Goal: Ask a question

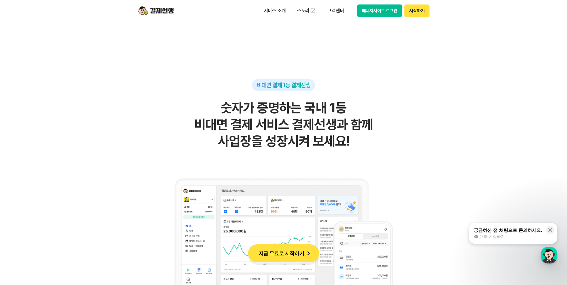
scroll to position [359, 0]
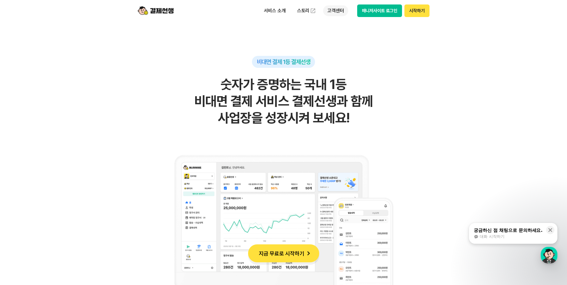
click at [332, 11] on p "고객센터" at bounding box center [335, 10] width 25 height 11
click at [345, 35] on link "자주 묻는 질문" at bounding box center [348, 35] width 50 height 12
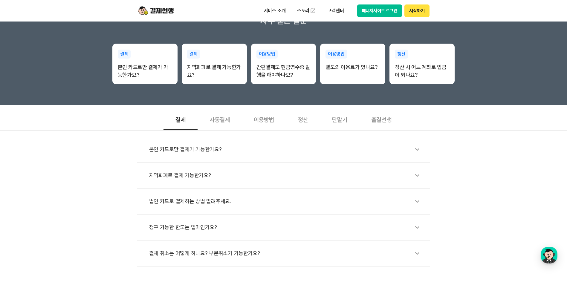
scroll to position [120, 0]
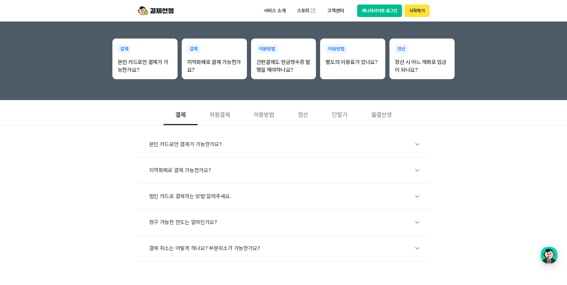
click at [220, 114] on div "자동결제" at bounding box center [220, 114] width 44 height 22
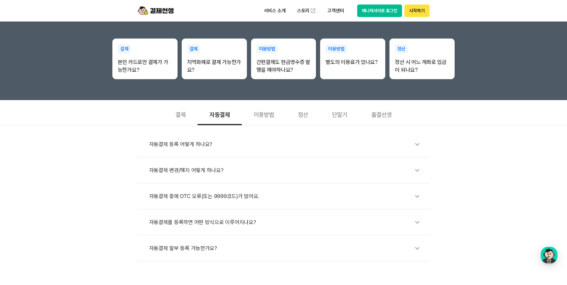
click at [206, 172] on div "자동결제 변경/해지 어떻게 하나요?" at bounding box center [286, 171] width 275 height 14
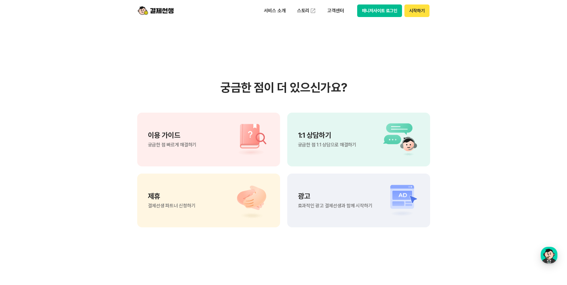
scroll to position [478, 0]
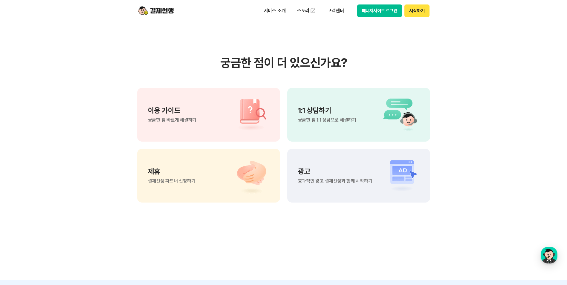
click at [327, 107] on p "1:1 상담하기" at bounding box center [327, 110] width 58 height 7
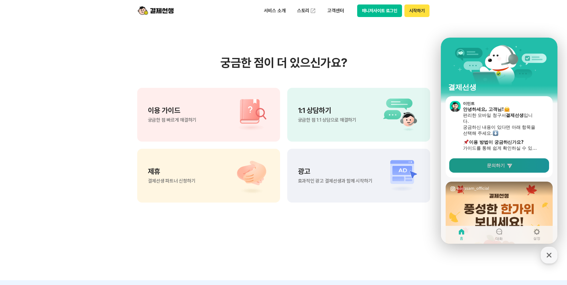
click at [502, 159] on link "문의하기" at bounding box center [499, 165] width 100 height 14
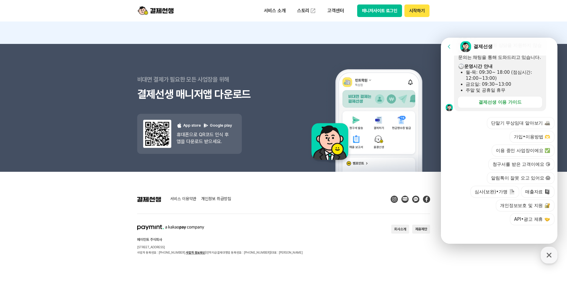
scroll to position [146, 0]
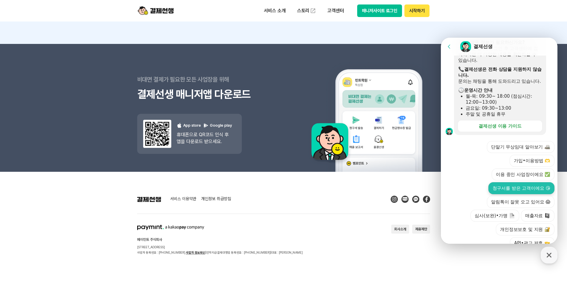
click at [525, 193] on button "청구서를 받은 고객이에요 😘" at bounding box center [521, 188] width 66 height 12
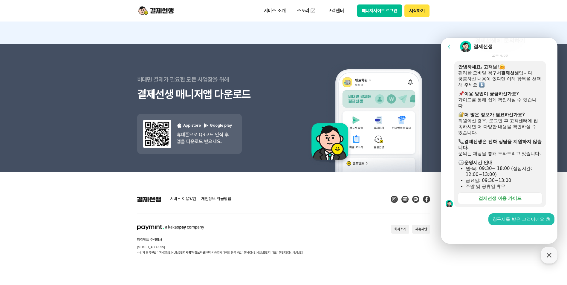
scroll to position [80, 0]
click at [481, 232] on div at bounding box center [500, 233] width 118 height 16
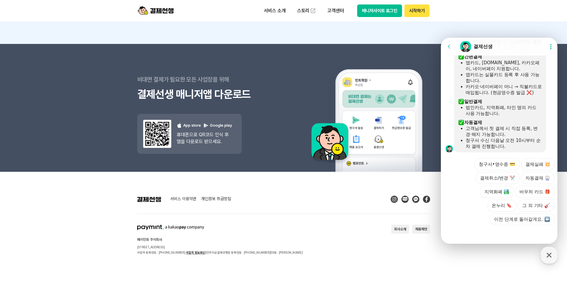
scroll to position [287, 0]
click at [536, 178] on button "자동결제 🎡" at bounding box center [537, 178] width 33 height 12
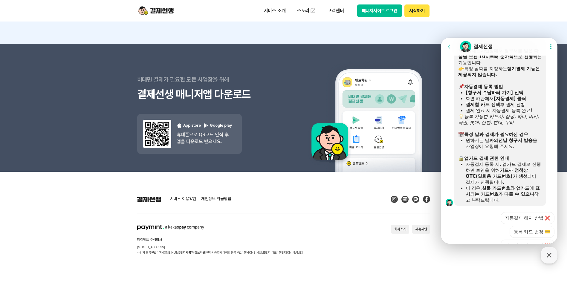
scroll to position [492, 0]
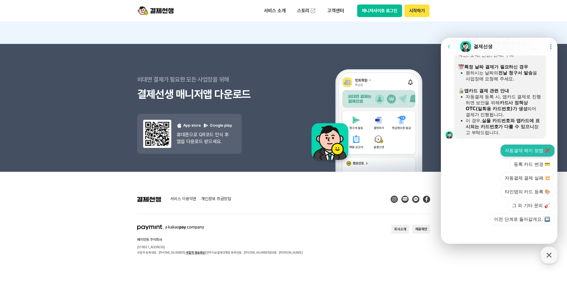
click at [518, 150] on button "자동결제 해지 방법 ❌" at bounding box center [528, 151] width 54 height 12
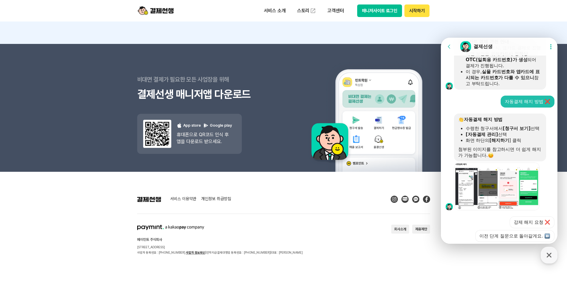
scroll to position [564, 0]
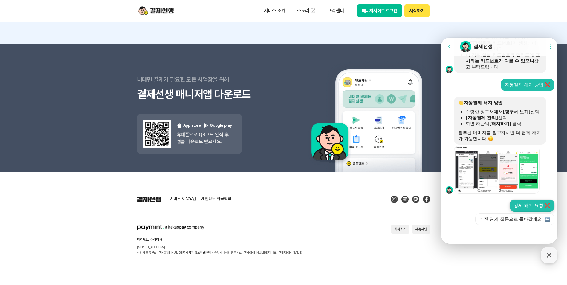
click at [524, 207] on button "강제 해지 요청 ❌" at bounding box center [532, 206] width 45 height 12
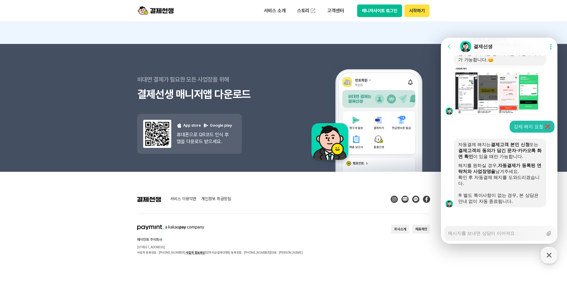
scroll to position [649, 0]
drag, startPoint x: 531, startPoint y: 155, endPoint x: 444, endPoint y: 137, distance: 89.7
click at [444, 139] on div "자동결제 해지는 결제고객 본인 신청 또는 결제고객의 동의가 담긴 문자·카카오톡 화면 확인 이 있을 때만 가능합니다. 해지를 원하실 경우, 자동…" at bounding box center [500, 173] width 118 height 69
drag, startPoint x: 444, startPoint y: 137, endPoint x: 470, endPoint y: 167, distance: 40.4
click at [470, 167] on div "해지를 원하실 경우, 자동결제가 등록된 연락처와 사업장명을 남겨주세요." at bounding box center [500, 169] width 84 height 12
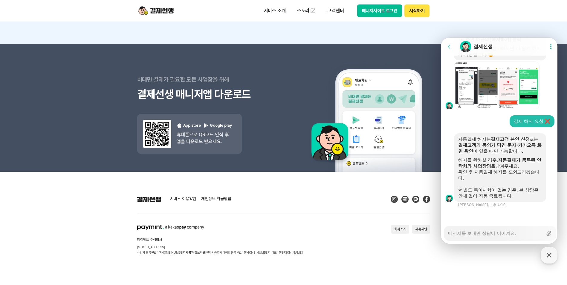
scroll to position [654, 0]
drag, startPoint x: 455, startPoint y: 159, endPoint x: 517, endPoint y: 180, distance: 66.3
click at [517, 180] on div "자동결제 해지는 결제고객 본인 신청 또는 결제고객의 동의가 담긴 문자·카카오톡 화면 확인 이 있을 때만 가능합니다. 해지를 원하실 경우, 자동…" at bounding box center [500, 167] width 92 height 69
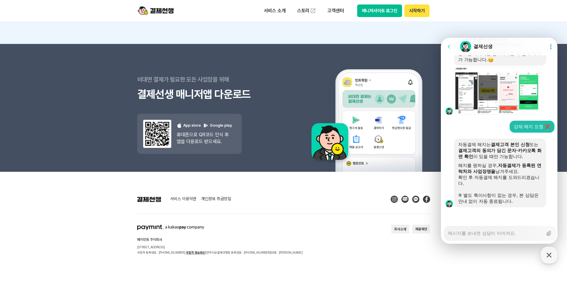
click at [473, 232] on textarea "Messenger Input Textarea" at bounding box center [495, 231] width 95 height 10
type textarea "x"
type textarea "d"
type textarea "x"
type textarea "dp"
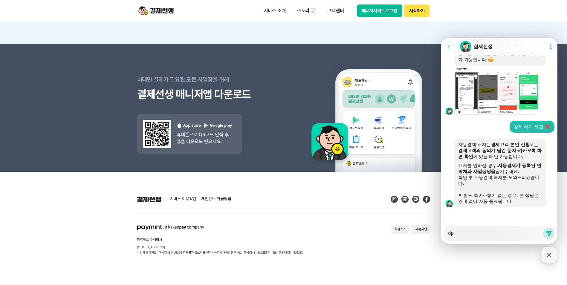
type textarea "x"
type textarea "dpt"
type textarea "x"
type textarea "dptm"
type textarea "x"
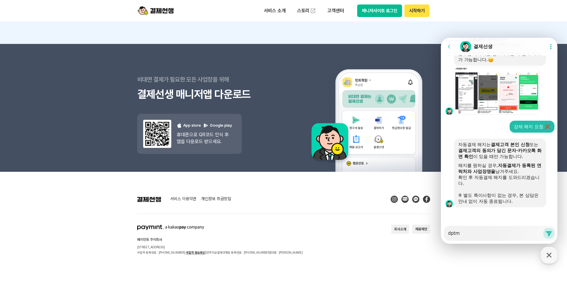
type textarea "dptmz"
type textarea "x"
type textarea "dptmzm"
type textarea "x"
type textarea "dptmzmf"
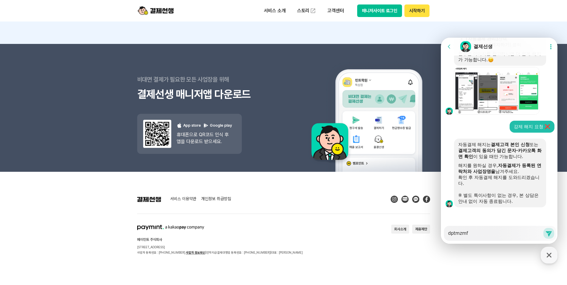
type textarea "x"
type textarea "dptmzmff"
type textarea "x"
type textarea "dptmzmffo"
type textarea "x"
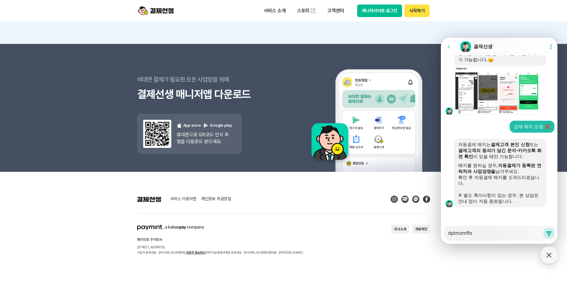
type textarea "dptmzmffot"
type textarea "x"
type textarea "dptmzmffotm"
type textarea "x"
type textarea "dptmzmffotmg"
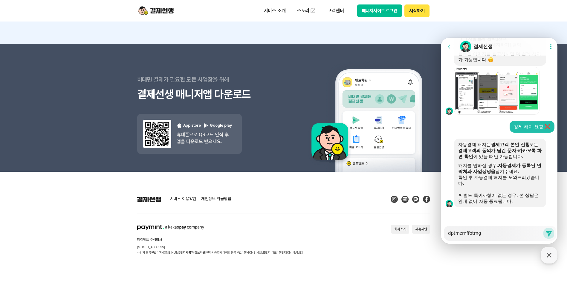
type textarea "x"
type textarea "dptmzmffotmgk"
type textarea "x"
type textarea "dptmzmffotmgkr"
type textarea "x"
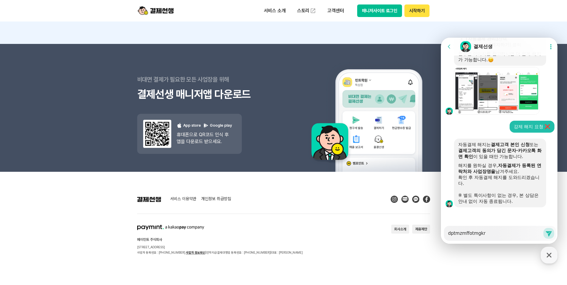
type textarea "dptmzmffotmgkrd"
type textarea "x"
type textarea "dptmzmffotmgkrdn"
type textarea "x"
type textarea "dptmzmffotmgkrdnj"
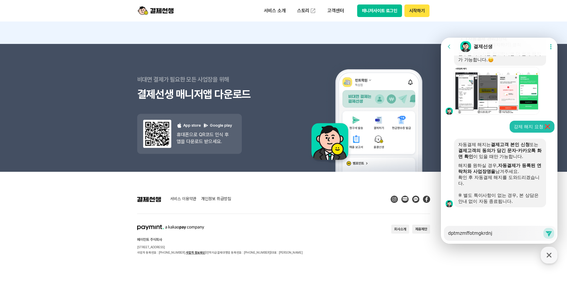
type textarea "x"
type textarea "dptmzmffotmgkrdnjs"
type textarea "x"
type textarea "dptmzmffotmgkrdnj"
type textarea "x"
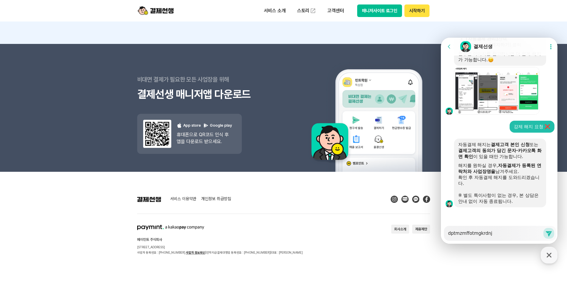
type textarea "dptmzmffotmgkrdn"
type textarea "x"
type textarea "dptmzmffotmgkrd"
type textarea "x"
type textarea "dptmzmffotmgkr"
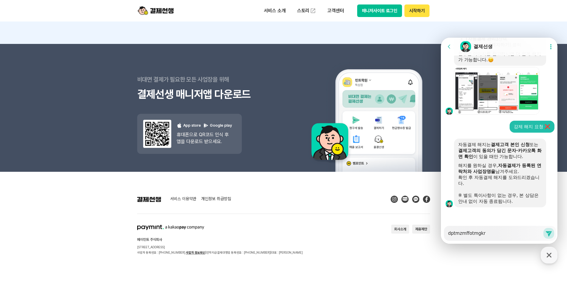
type textarea "x"
type textarea "dptmzmffotmgk"
type textarea "x"
type textarea "dptmzmffotmg"
type textarea "x"
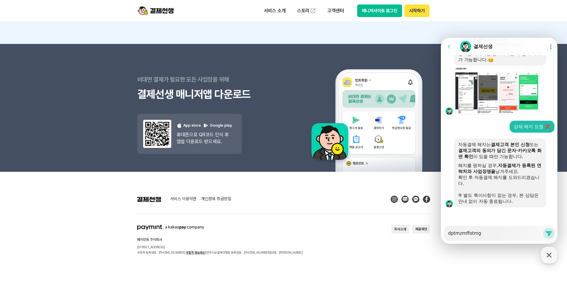
type textarea "dptmzmffotm"
type textarea "x"
type textarea "dptmzmffot"
type textarea "x"
type textarea "dptmzmffo"
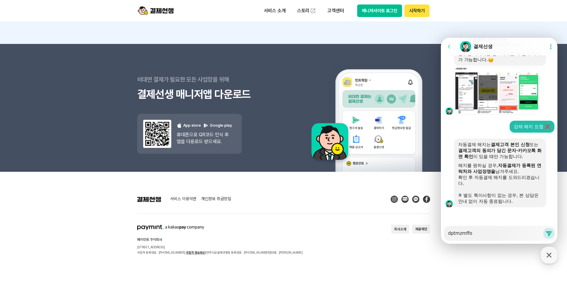
type textarea "x"
type textarea "dptmzmff"
type textarea "x"
type textarea "dptmzmf"
type textarea "x"
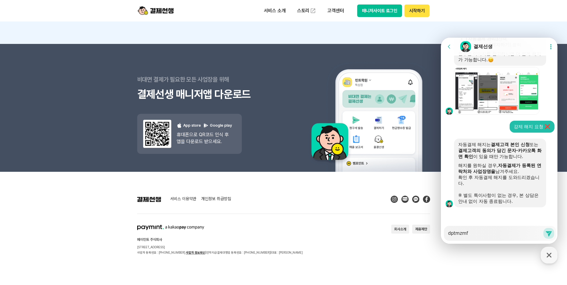
type textarea "dptmzm"
type textarea "x"
type textarea "dptmz"
type textarea "x"
type textarea "dptm"
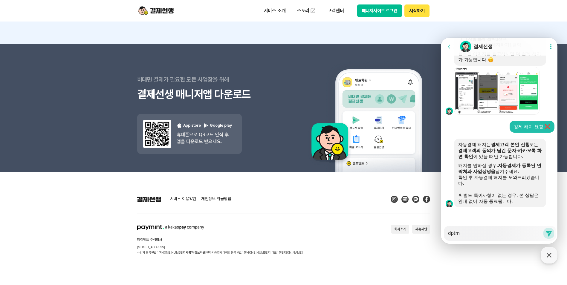
type textarea "x"
type textarea "dpt"
type textarea "x"
type textarea "dp"
type textarea "x"
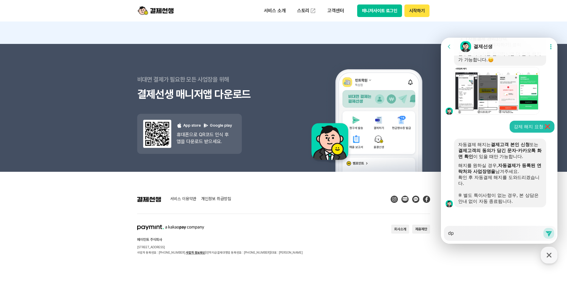
type textarea "d"
type textarea "x"
type textarea "ㅇ"
type textarea "x"
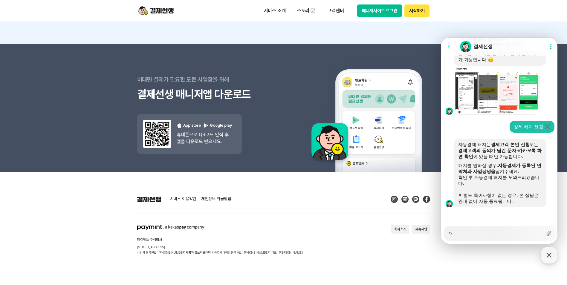
type textarea "에"
type textarea "x"
type textarea "엣"
type textarea "x"
type textarea "에스"
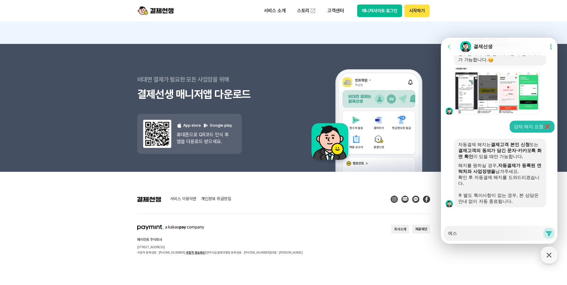
type textarea "x"
type textarea "에슼"
type textarea "x"
type textarea "[GEOGRAPHIC_DATA]"
type textarea "x"
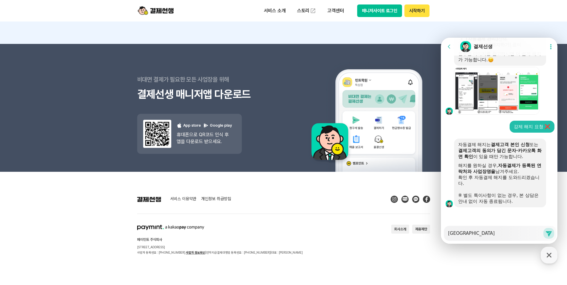
type textarea "에스클"
type textarea "x"
type textarea "에스클ㄹ"
type textarea "x"
type textarea "에스클래"
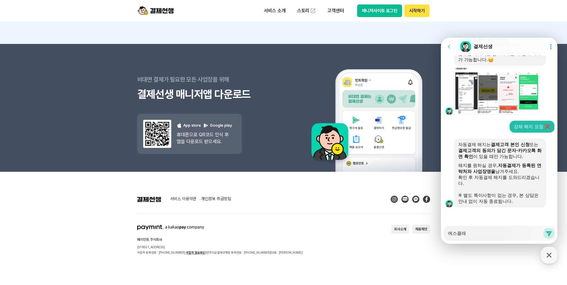
type textarea "x"
type textarea "에스클랫"
type textarea "x"
type textarea "에스클래스"
type textarea "x"
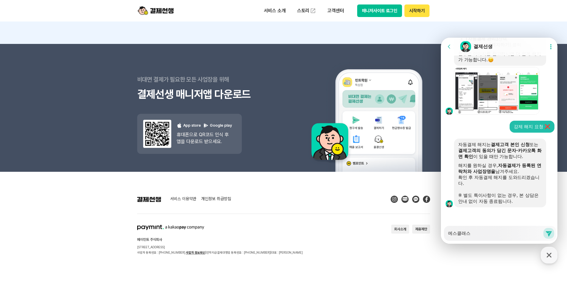
type textarea "에스클래슿"
type textarea "x"
type textarea "에스클래스하"
type textarea "x"
type textarea "에스클래스학"
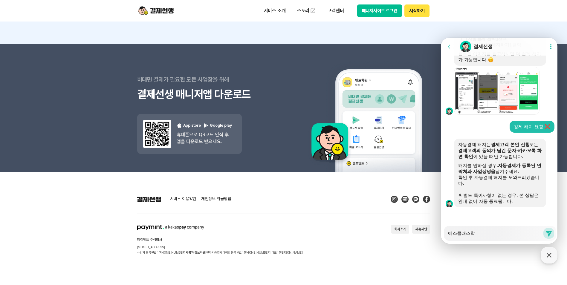
type textarea "x"
type textarea "에스클래스학ㅇ"
type textarea "x"
type textarea "에스클래스학우"
type textarea "x"
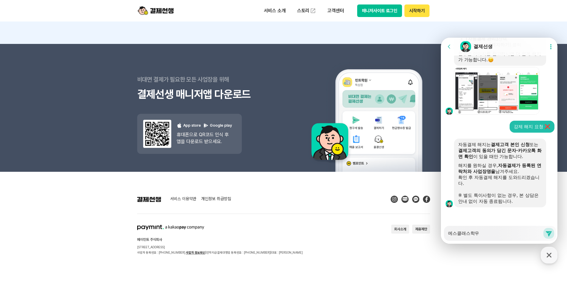
type textarea "에스클래스학워"
type textarea "x"
type textarea "에스클래스학원"
type textarea "x"
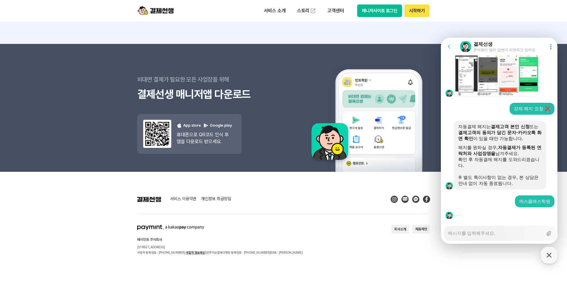
type textarea "x"
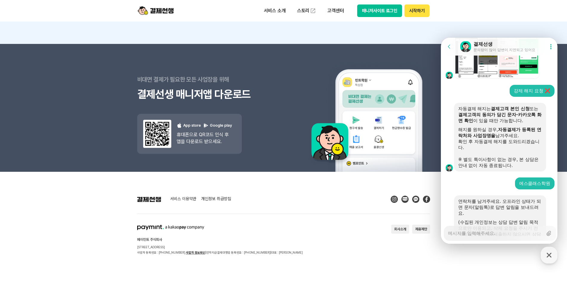
scroll to position [793, 0]
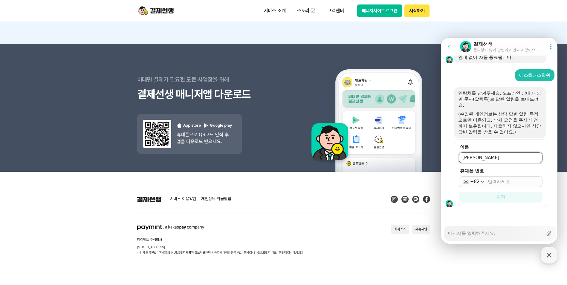
type input "[PERSON_NAME]"
click at [513, 184] on input "휴대폰 번호" at bounding box center [513, 182] width 51 height 6
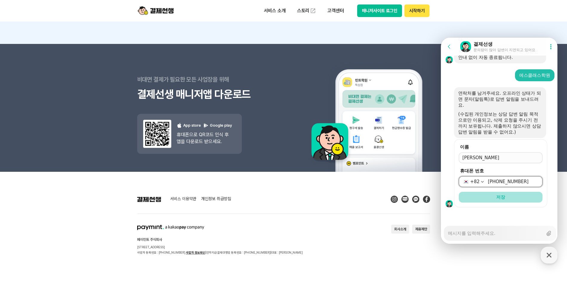
type input "[PHONE_NUMBER]"
click at [507, 198] on button "저장" at bounding box center [501, 197] width 84 height 11
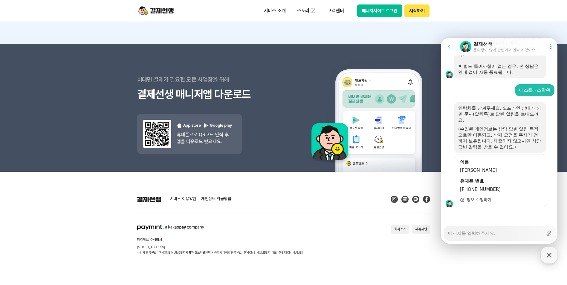
scroll to position [778, 0]
click at [470, 221] on div at bounding box center [500, 215] width 118 height 16
click at [463, 214] on div at bounding box center [500, 215] width 118 height 16
click at [506, 214] on div at bounding box center [500, 215] width 118 height 16
click at [475, 230] on textarea "Messenger Input Textarea" at bounding box center [495, 231] width 95 height 10
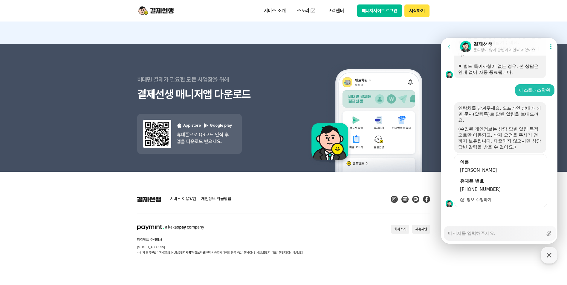
type textarea "x"
type textarea "w"
type textarea "x"
type textarea "wk"
type textarea "x"
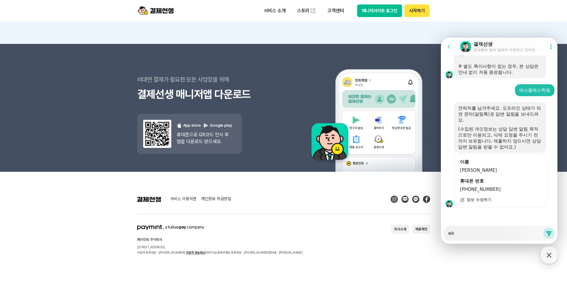
type textarea "wke"
type textarea "x"
type textarea "wkehd"
type textarea "x"
type textarea "wkeh"
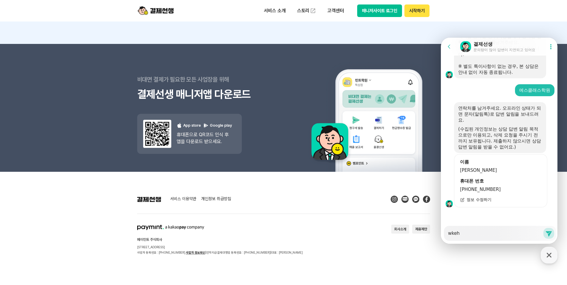
type textarea "x"
type textarea "wke"
type textarea "x"
type textarea "wk"
type textarea "x"
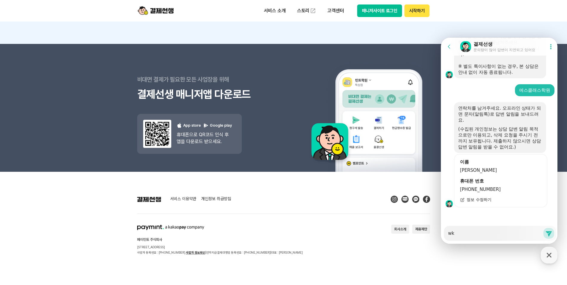
type textarea "w"
type textarea "x"
type textarea "ㅈ"
type textarea "x"
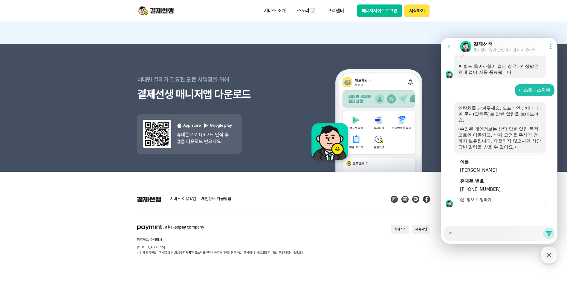
type textarea "자"
type textarea "x"
type textarea "잗"
type textarea "x"
type textarea "자동"
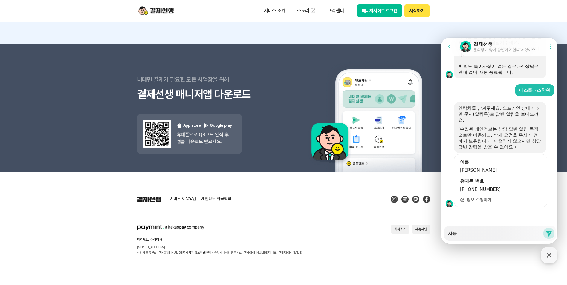
type textarea "x"
type textarea "자동ㄱ"
type textarea "x"
type textarea "자동겨"
type textarea "x"
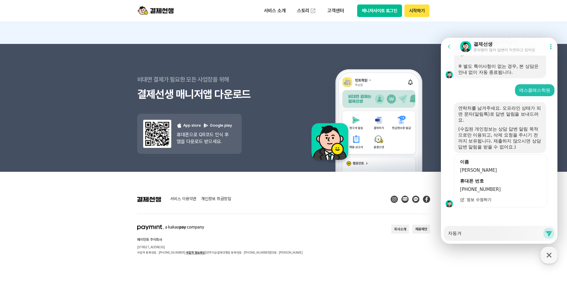
type textarea "자동결"
type textarea "x"
type textarea "자동결제"
type textarea "x"
type textarea "자동결제"
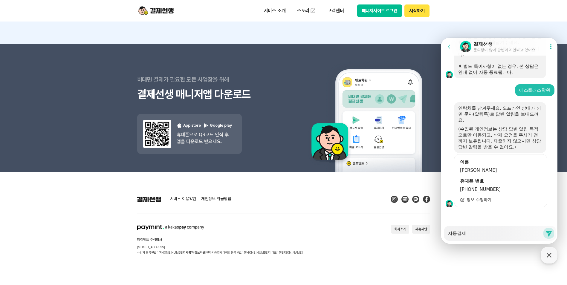
type textarea "x"
type textarea "자동결제 ㅎ"
type textarea "x"
type textarea "자동결제 햊"
type textarea "x"
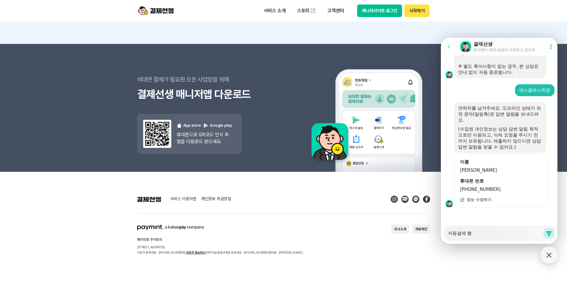
type textarea "자동결제 해지"
type textarea "x"
type textarea "자동결제 해직"
type textarea "x"
type textarea "자동결제 해지가"
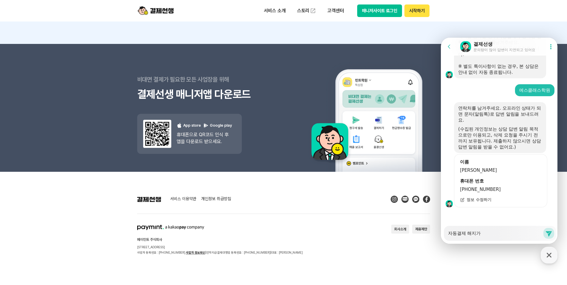
type textarea "x"
type textarea "자동결제 해지가 ㅇ"
type textarea "x"
type textarea "자동결제 해지가 아"
type textarea "x"
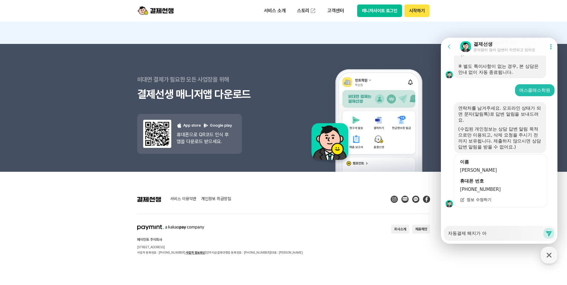
type textarea "자동결제 해지가 안"
type textarea "x"
type textarea "자동결제 해지가 안도"
type textarea "x"
type textarea "자동결제 해지가 안되"
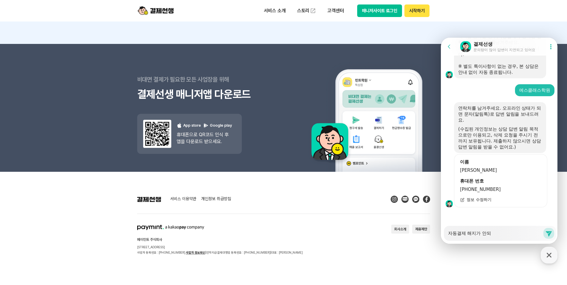
type textarea "x"
type textarea "자동결제 해지가 안되서"
type textarea "x"
type textarea "자동결제 해지가 안되서"
type textarea "x"
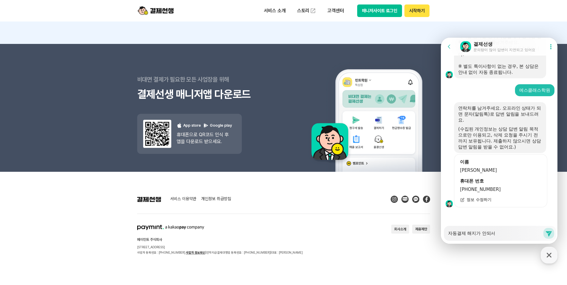
type textarea "자동결제 해지가 안되서 ㄱ"
type textarea "x"
type textarea "자동결제 해지가 안되서 가"
type textarea "x"
type textarea "자동결제 해지가 안되서 ㄱ"
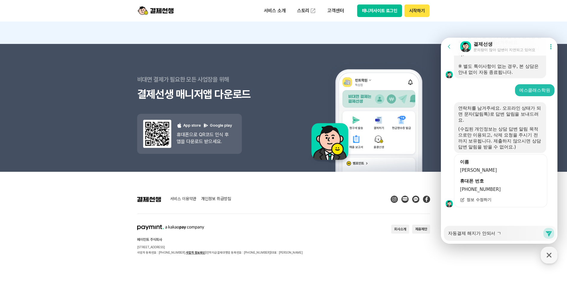
type textarea "x"
type textarea "자동결제 해지가 안되서 ㄱㅇ"
type textarea "x"
type textarea "자동결제 해지가 안되서 ㄱ"
type textarea "x"
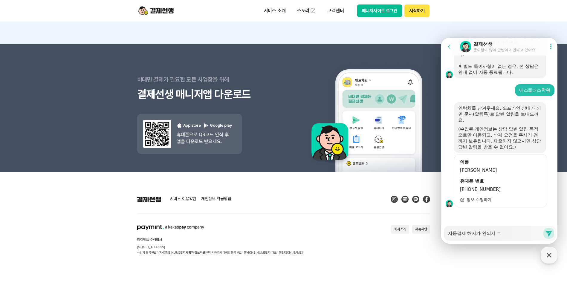
type textarea "자동결제 해지가 안되서"
type textarea "x"
type textarea "자동결제 해지가 안되서 ㄱ"
type textarea "x"
type textarea "자동결제 해지가 안되서 강"
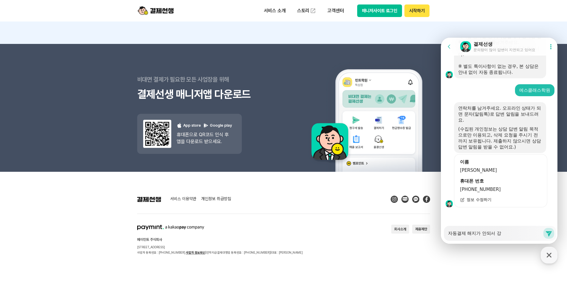
type textarea "x"
type textarea "자동결제 해지가 안되서 강ㅈ"
type textarea "x"
type textarea "자동결제 해지가 안되서 강제"
type textarea "x"
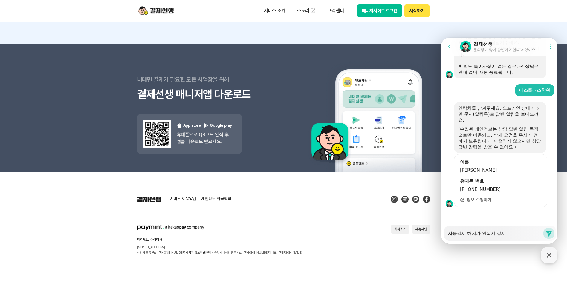
type textarea "자동결제 해지가 안되서 강제"
type textarea "x"
type textarea "자동결제 해지가 안되서 강제 ㅎ"
type textarea "x"
type textarea "자동결제 해지가 안되서 강제 해"
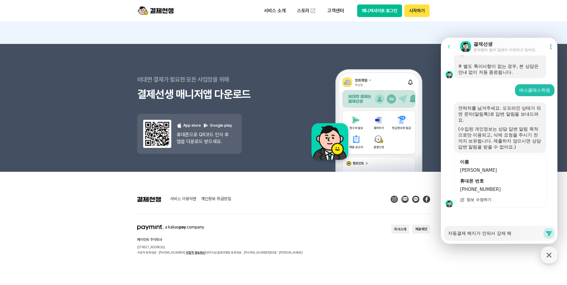
type textarea "x"
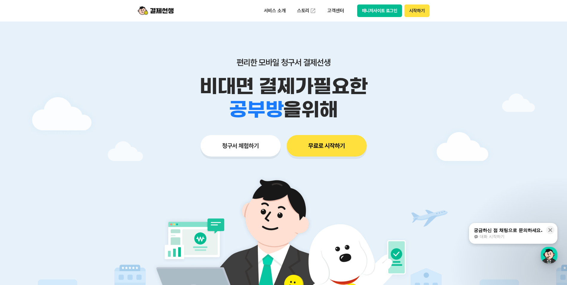
click at [420, 11] on button "시작하기" at bounding box center [416, 10] width 25 height 13
